Goal: Task Accomplishment & Management: Use online tool/utility

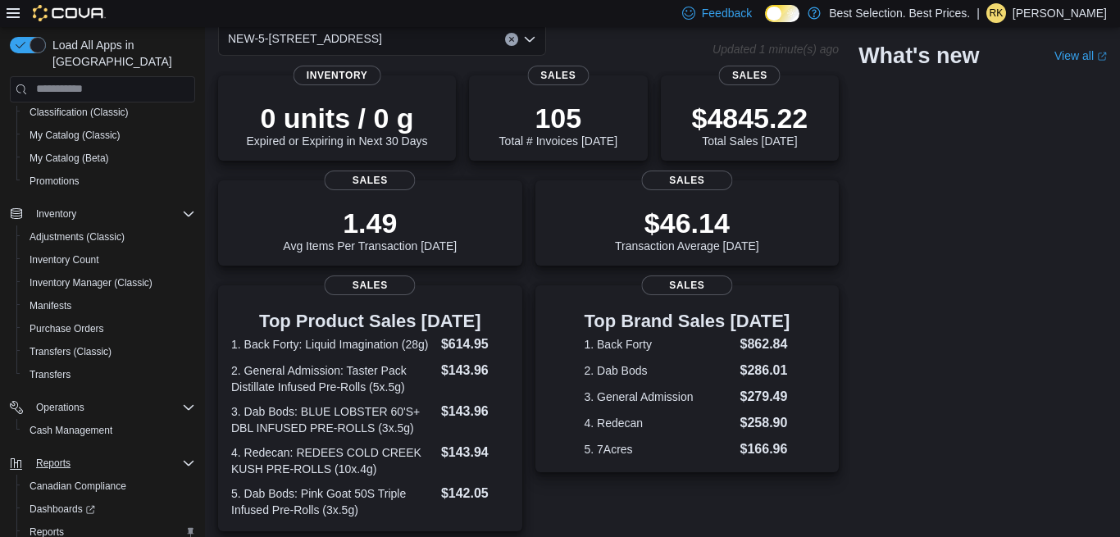
scroll to position [217, 0]
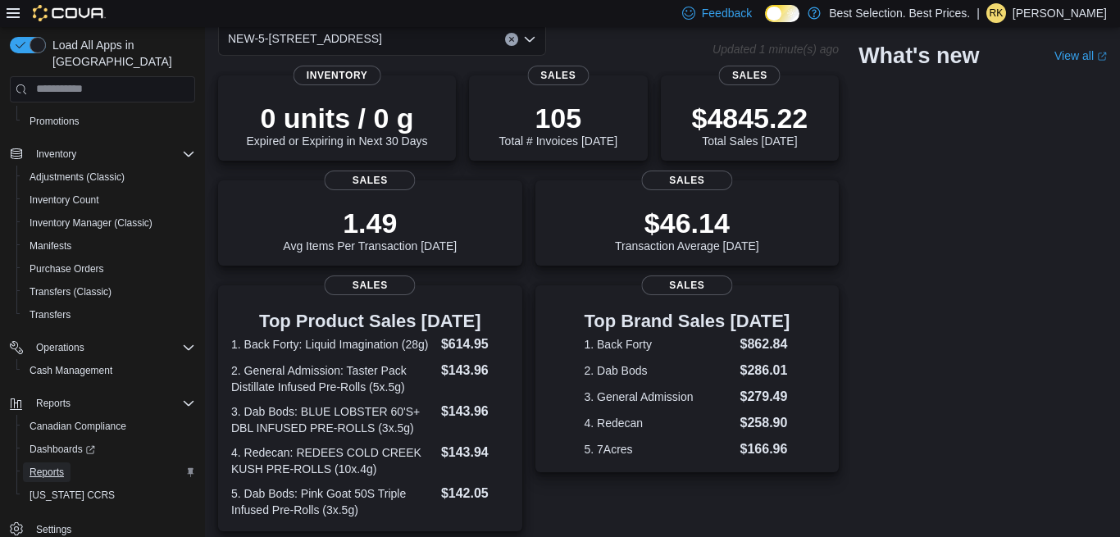
click at [45, 466] on span "Reports" at bounding box center [47, 472] width 34 height 13
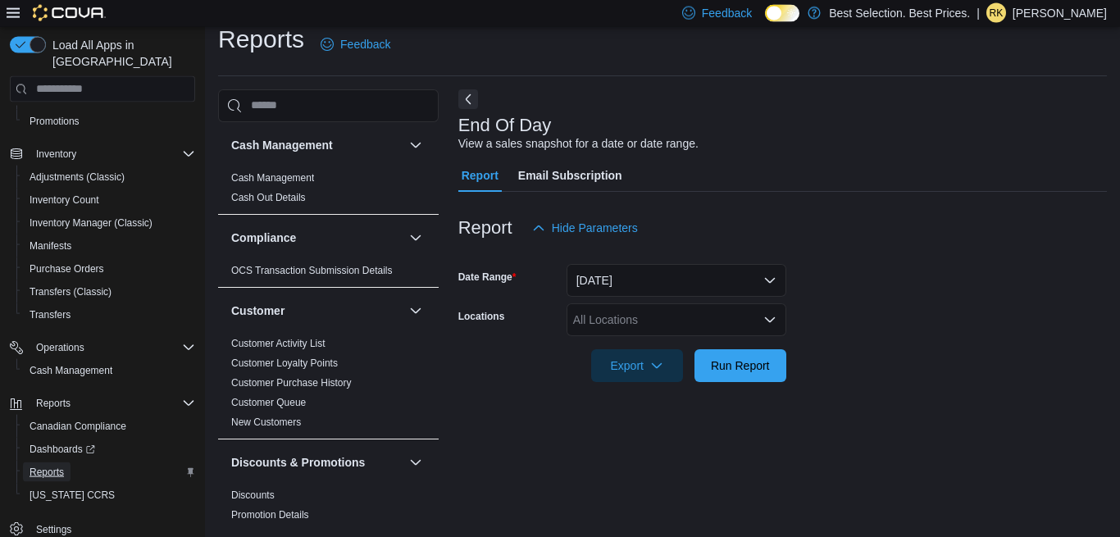
scroll to position [18, 0]
click at [685, 323] on div "All Locations" at bounding box center [676, 318] width 220 height 33
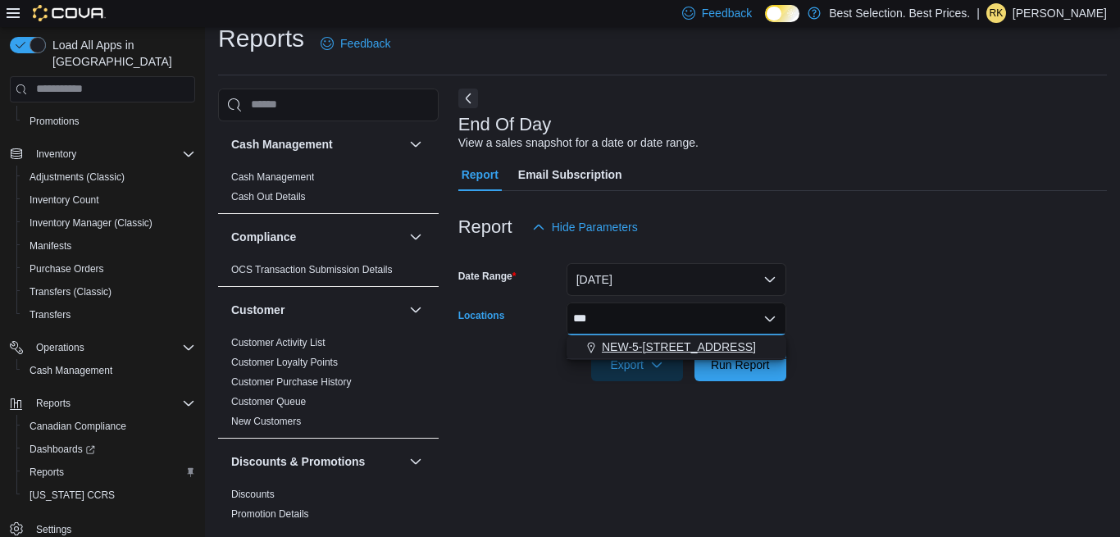
type input "***"
click at [667, 343] on span "NEW-5-[STREET_ADDRESS]" at bounding box center [679, 347] width 154 height 16
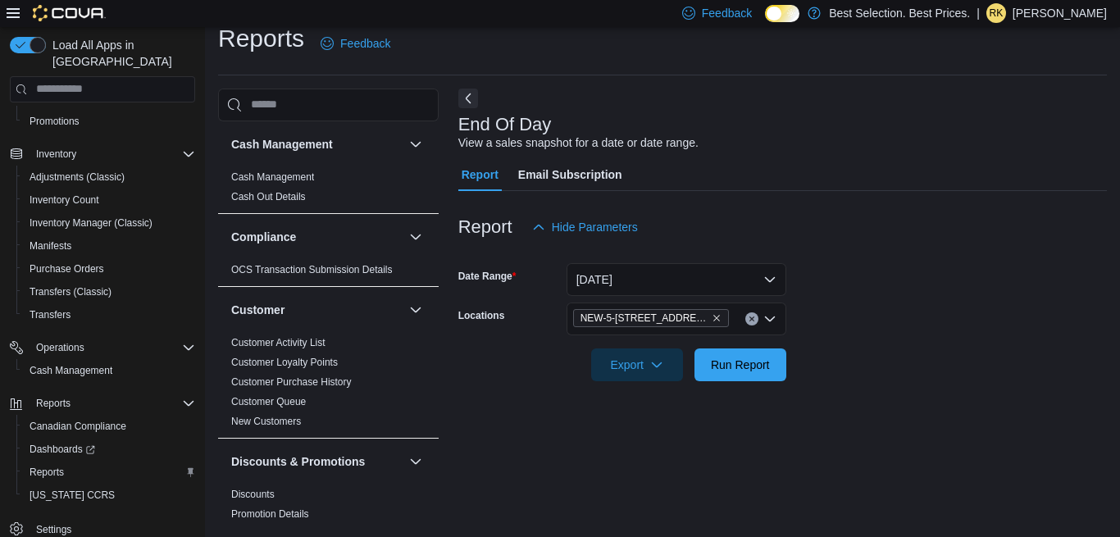
click at [1075, 335] on div at bounding box center [782, 341] width 648 height 13
click at [722, 363] on span "Run Report" at bounding box center [740, 364] width 59 height 16
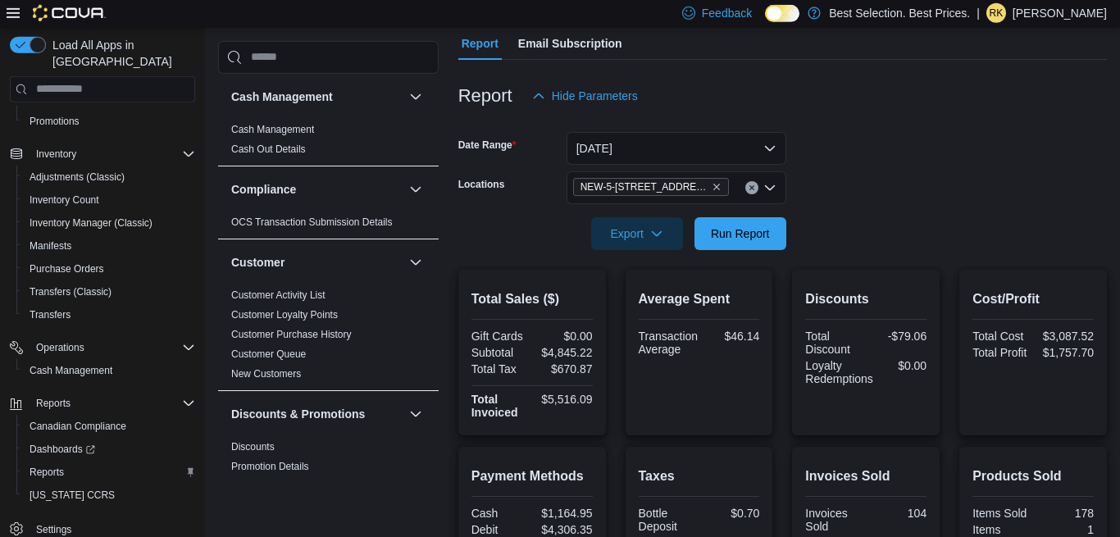
scroll to position [185, 0]
